Goal: Find specific page/section: Find specific page/section

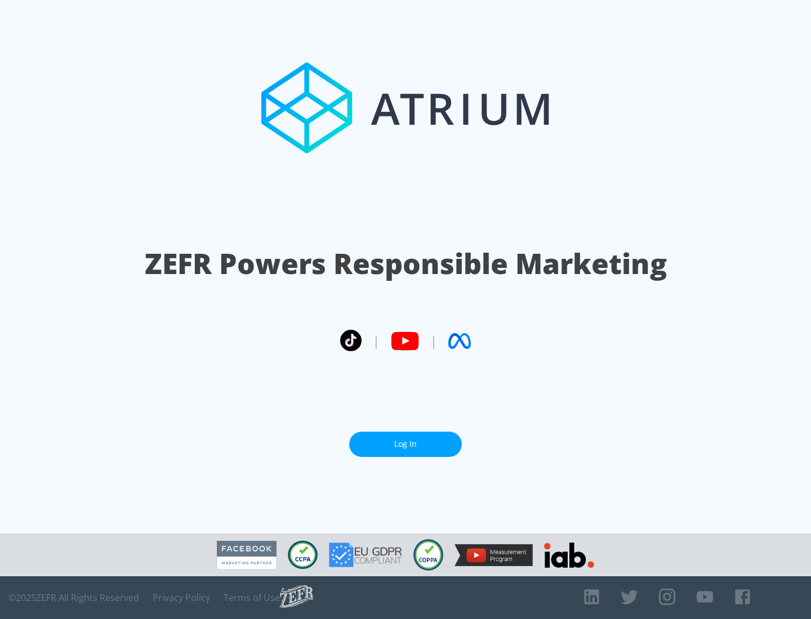
click at [405, 440] on link "Log In" at bounding box center [405, 444] width 113 height 25
